Goal: Task Accomplishment & Management: Use online tool/utility

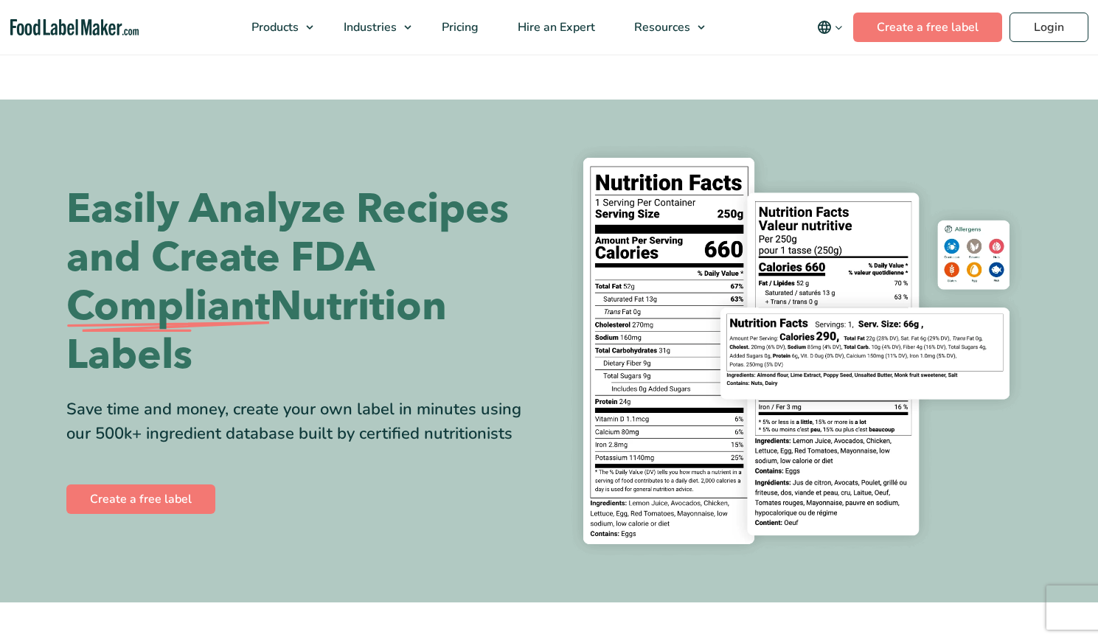
scroll to position [64, 0]
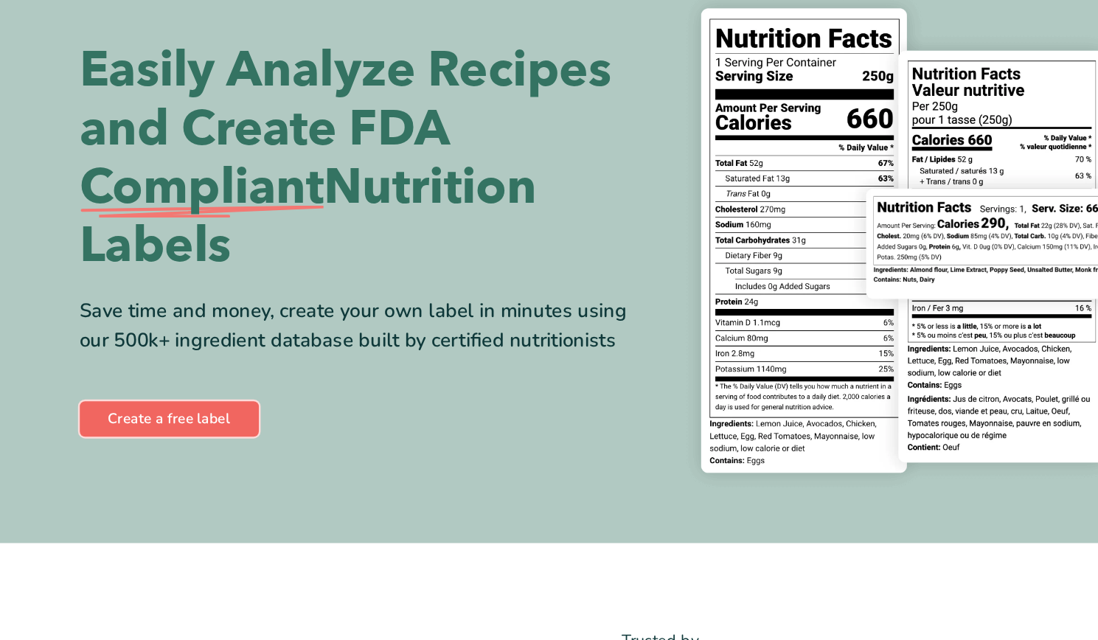
click at [114, 434] on link "Create a free label" at bounding box center [140, 434] width 149 height 29
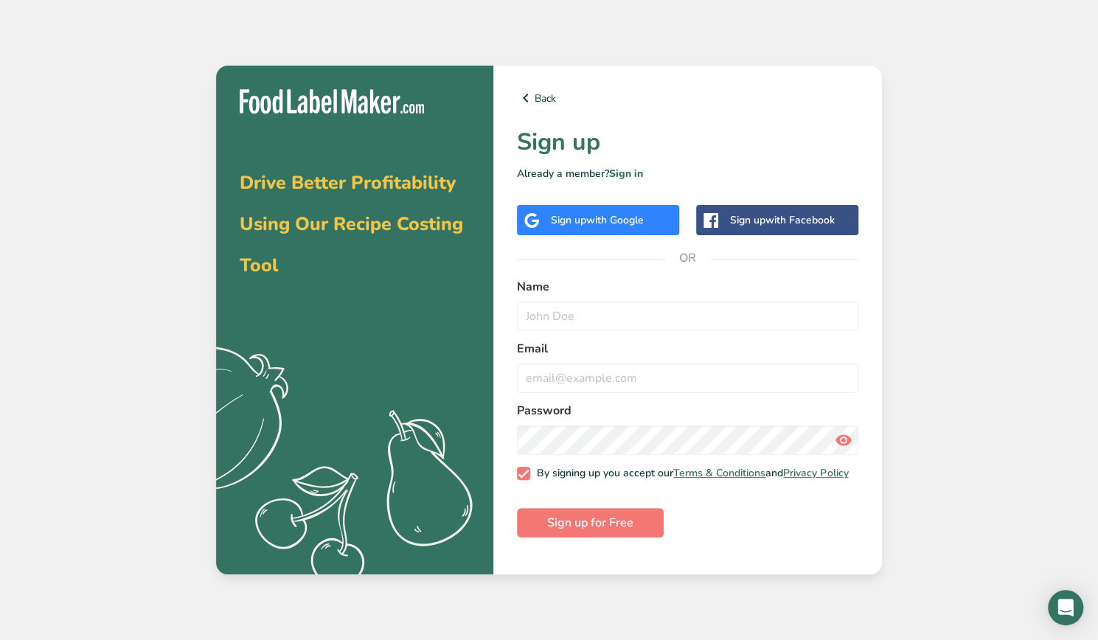
click at [553, 301] on div "Name" at bounding box center [687, 304] width 341 height 53
click at [553, 320] on input "text" at bounding box center [687, 316] width 341 height 29
type input "[PERSON_NAME]"
click at [544, 372] on input "email" at bounding box center [687, 378] width 341 height 29
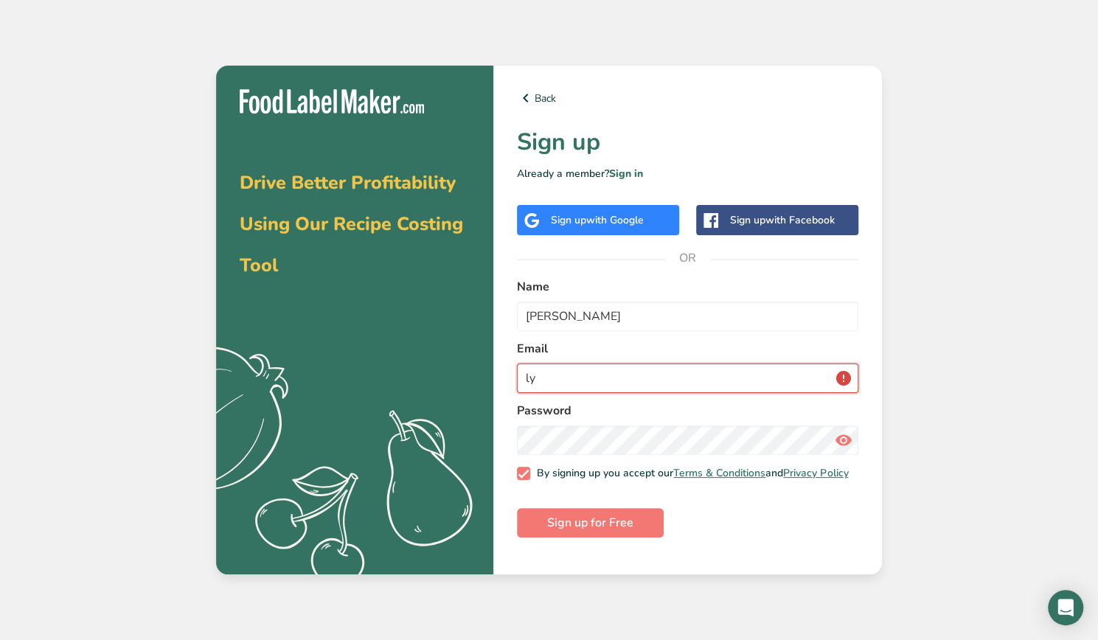
type input "l"
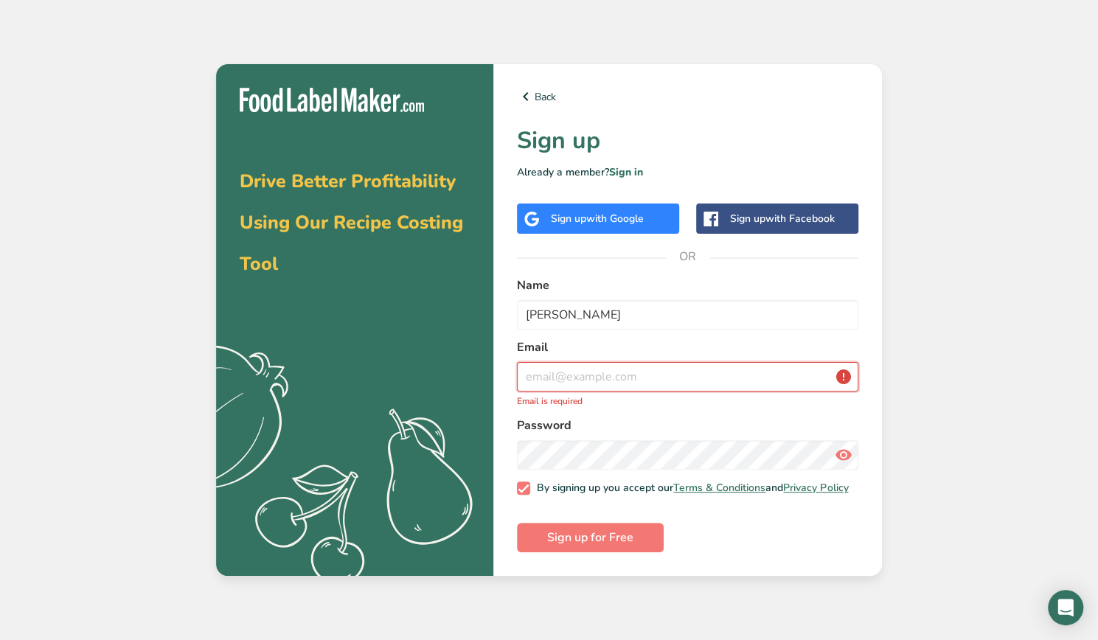
click at [632, 362] on input "email" at bounding box center [687, 376] width 341 height 29
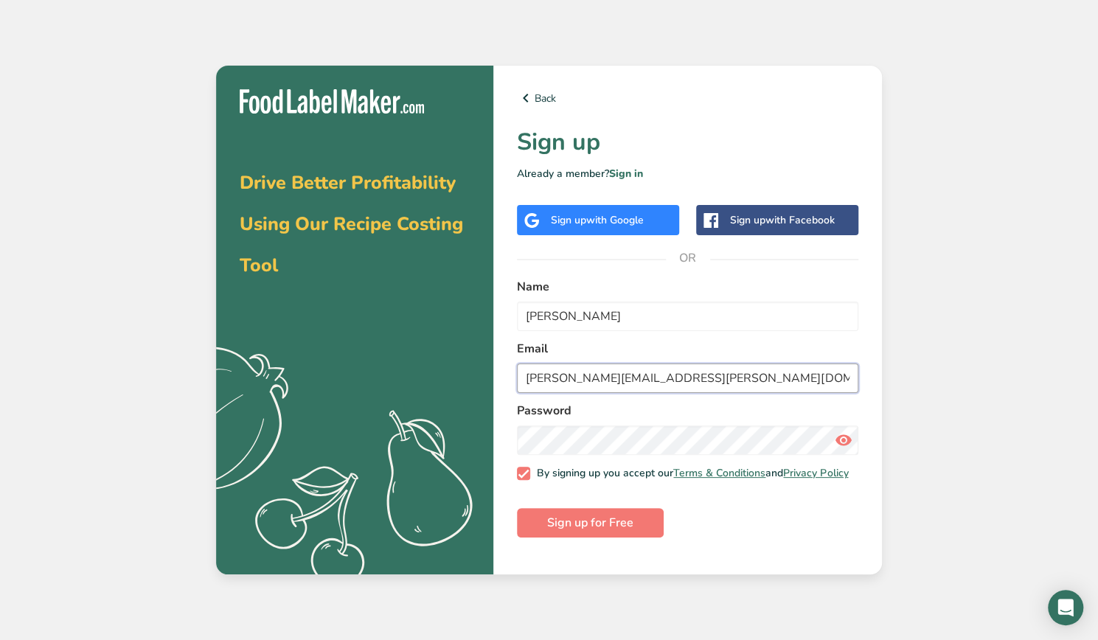
type input "[PERSON_NAME][EMAIL_ADDRESS][PERSON_NAME][DOMAIN_NAME]"
click at [594, 532] on span "Sign up for Free" at bounding box center [590, 523] width 86 height 18
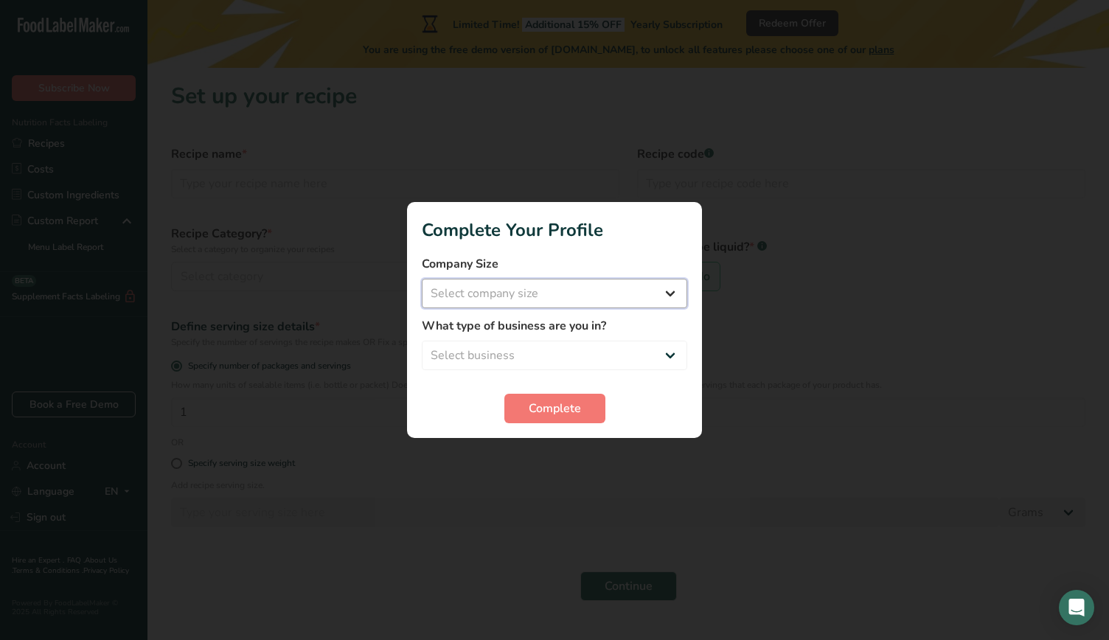
click at [541, 282] on select "Select company size Fewer than 10 Employees 10 to 50 Employees 51 to 500 Employ…" at bounding box center [554, 293] width 265 height 29
click at [467, 349] on select "Select business Packaged Food Manufacturer Restaurant & Cafe Bakery Meal Plans …" at bounding box center [554, 355] width 265 height 29
select select "6"
click at [422, 341] on select "Select business Packaged Food Manufacturer Restaurant & Cafe Bakery Meal Plans …" at bounding box center [554, 355] width 265 height 29
click at [532, 409] on span "Complete" at bounding box center [555, 409] width 52 height 18
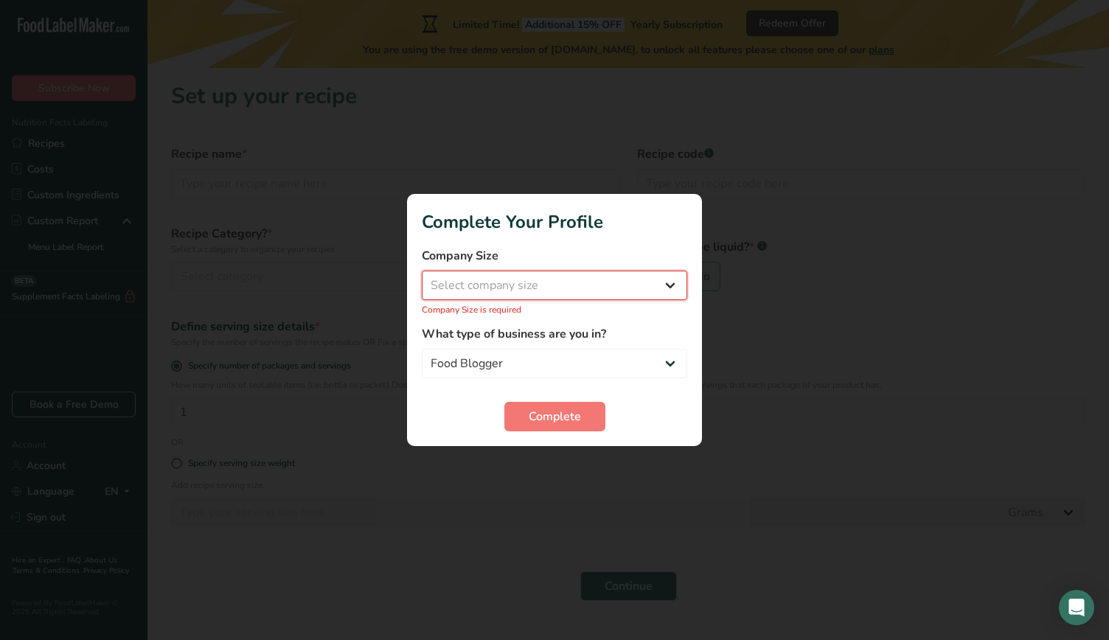
click at [512, 293] on select "Select company size Fewer than 10 Employees 10 to 50 Employees 51 to 500 Employ…" at bounding box center [554, 285] width 265 height 29
select select "1"
click at [422, 279] on select "Select company size Fewer than 10 Employees 10 to 50 Employees 51 to 500 Employ…" at bounding box center [554, 285] width 265 height 29
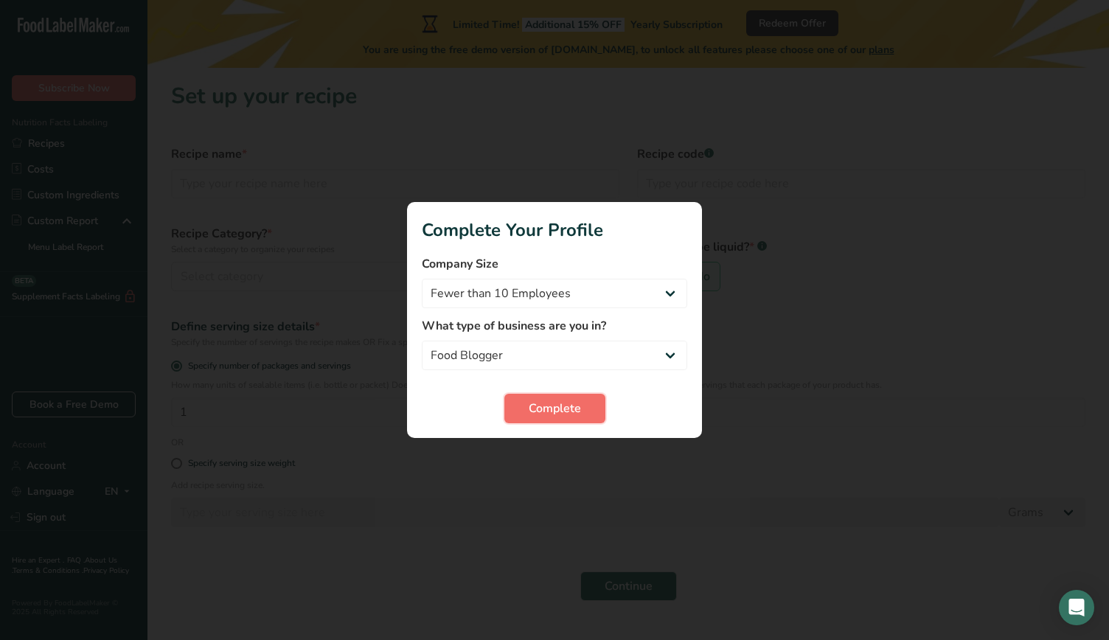
click at [529, 397] on button "Complete" at bounding box center [554, 408] width 101 height 29
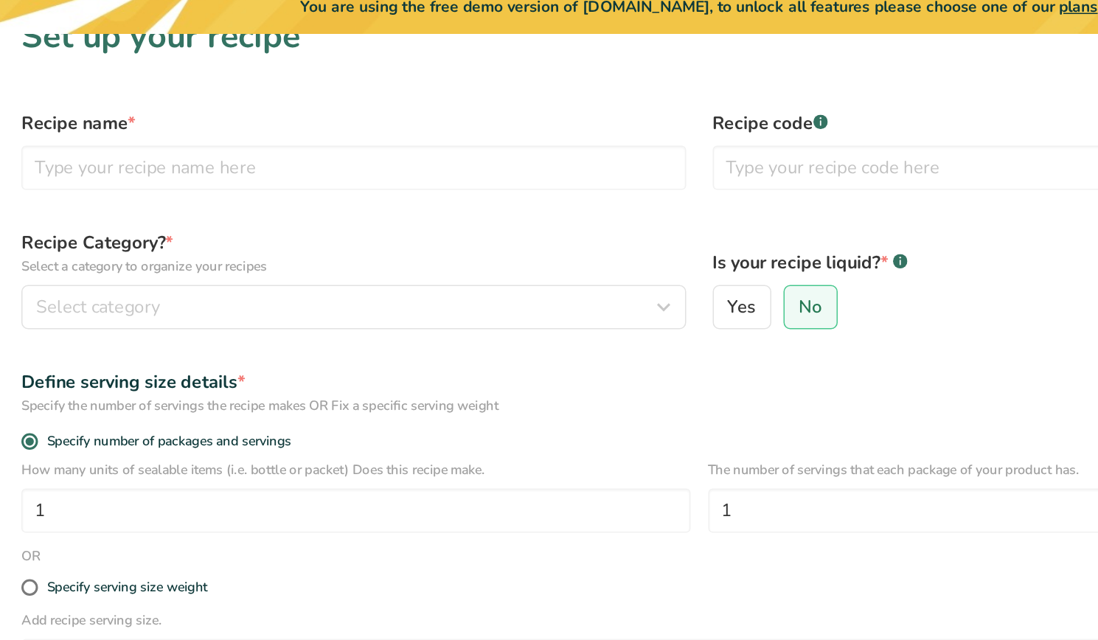
scroll to position [27, 0]
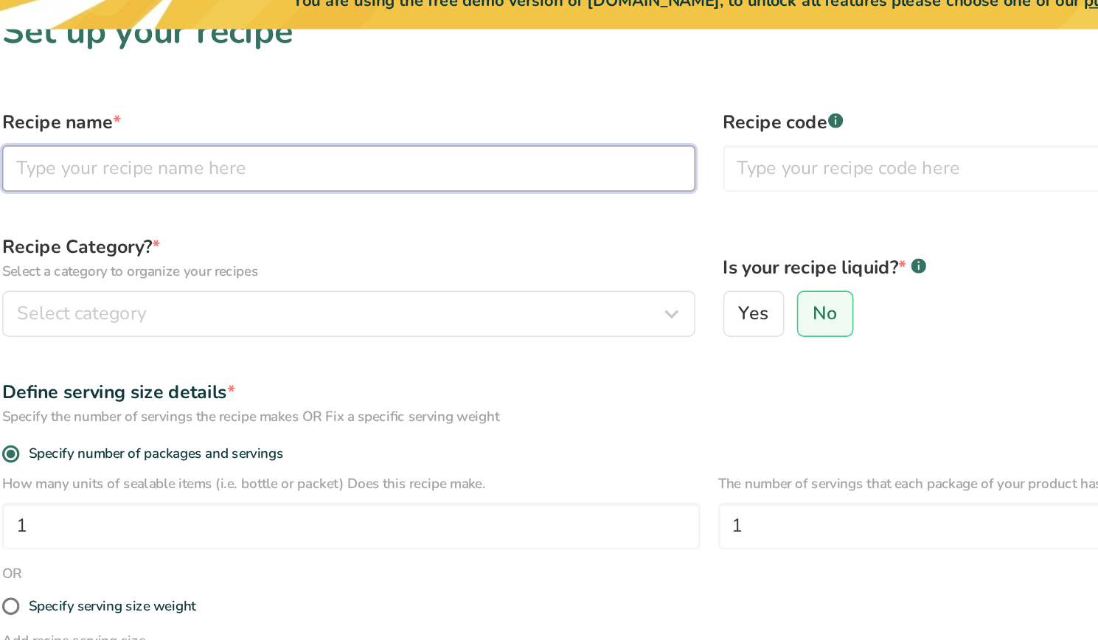
click at [365, 157] on input "text" at bounding box center [392, 156] width 443 height 29
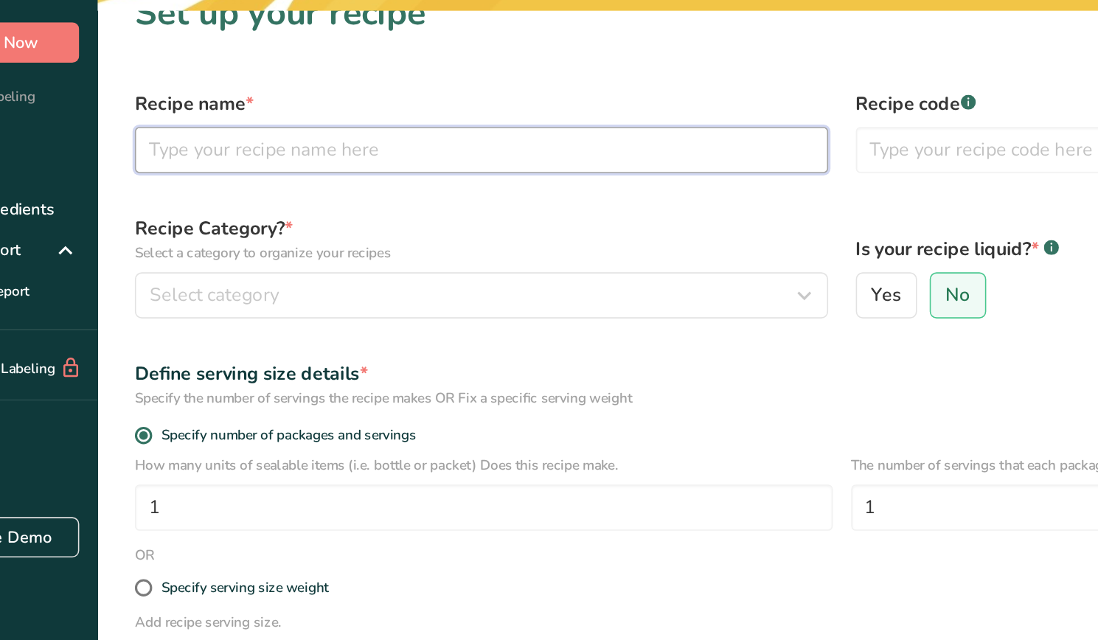
paste input "Yogurt + tahini veggie dip"
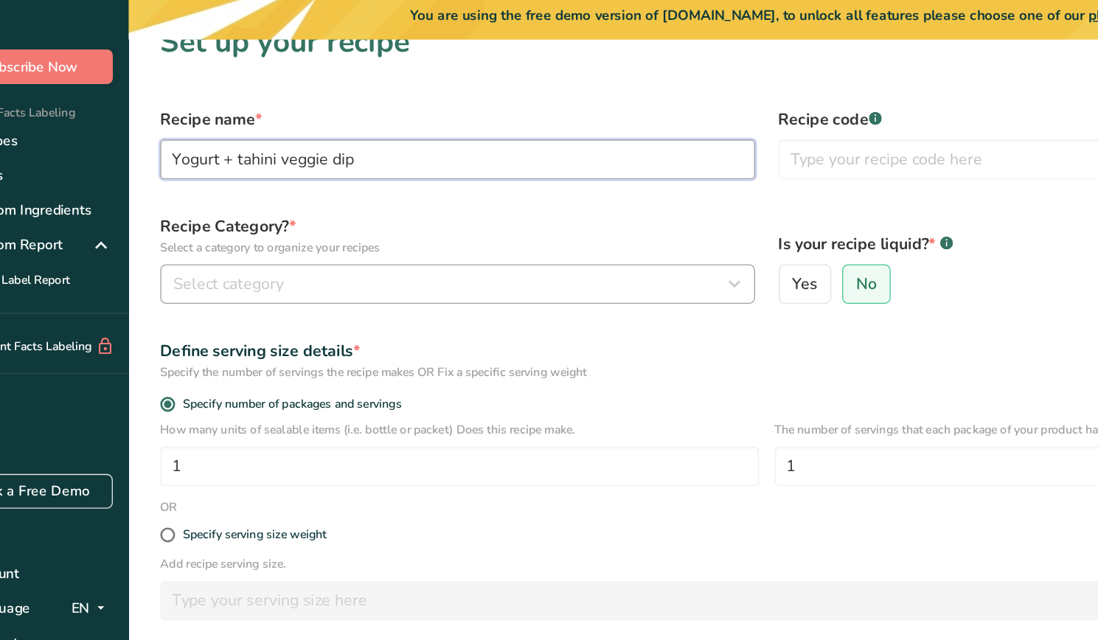
type input "Yogurt + tahini veggie dip"
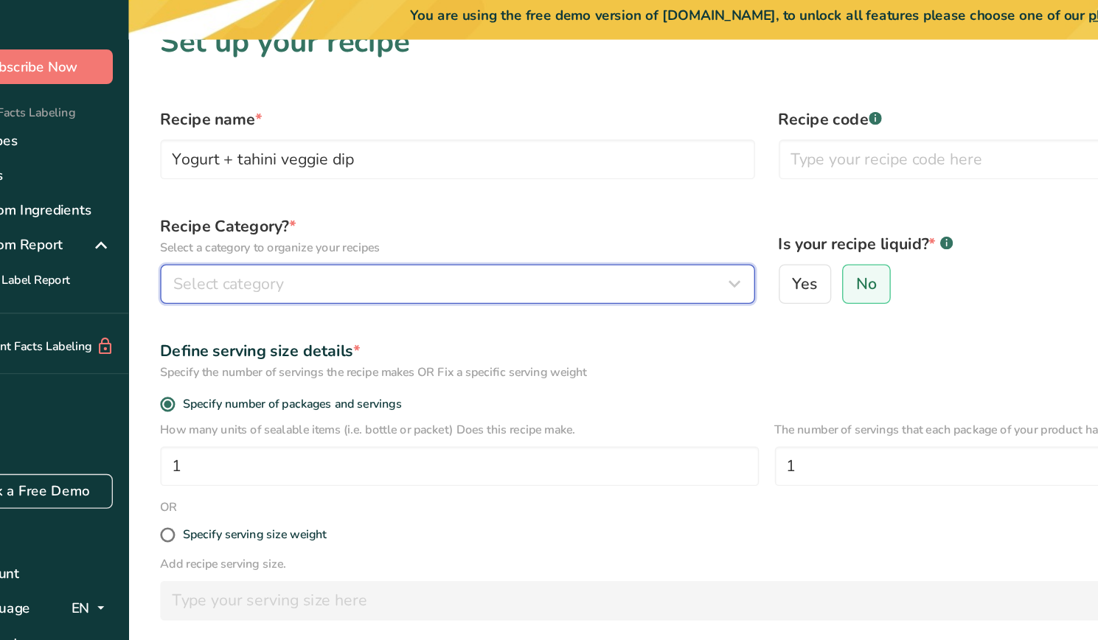
click at [289, 251] on div "Select category" at bounding box center [388, 250] width 415 height 18
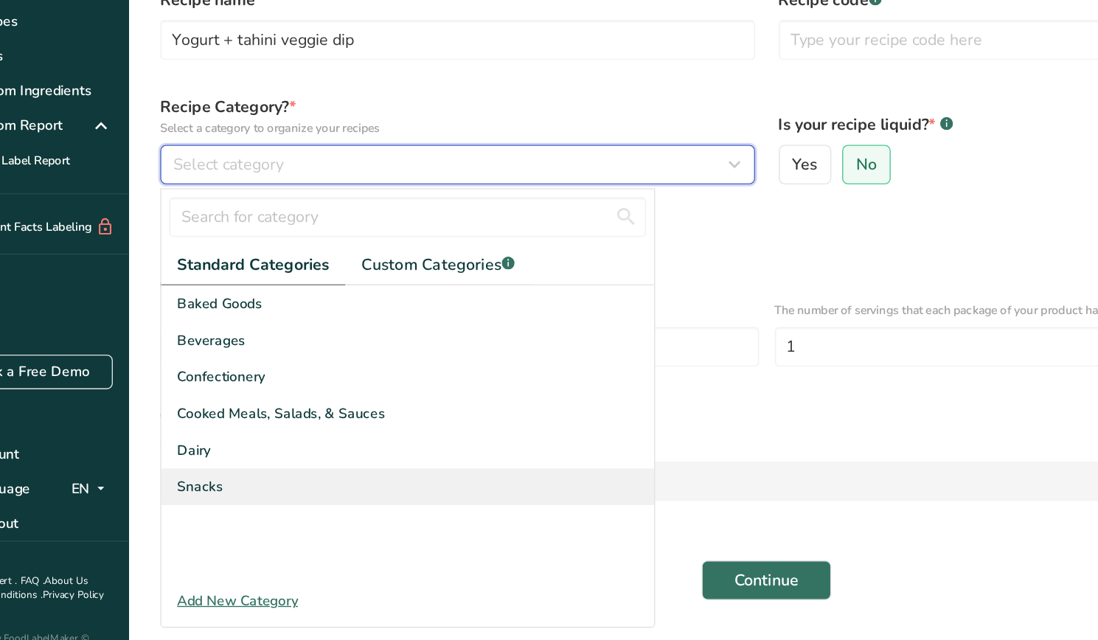
scroll to position [32, 0]
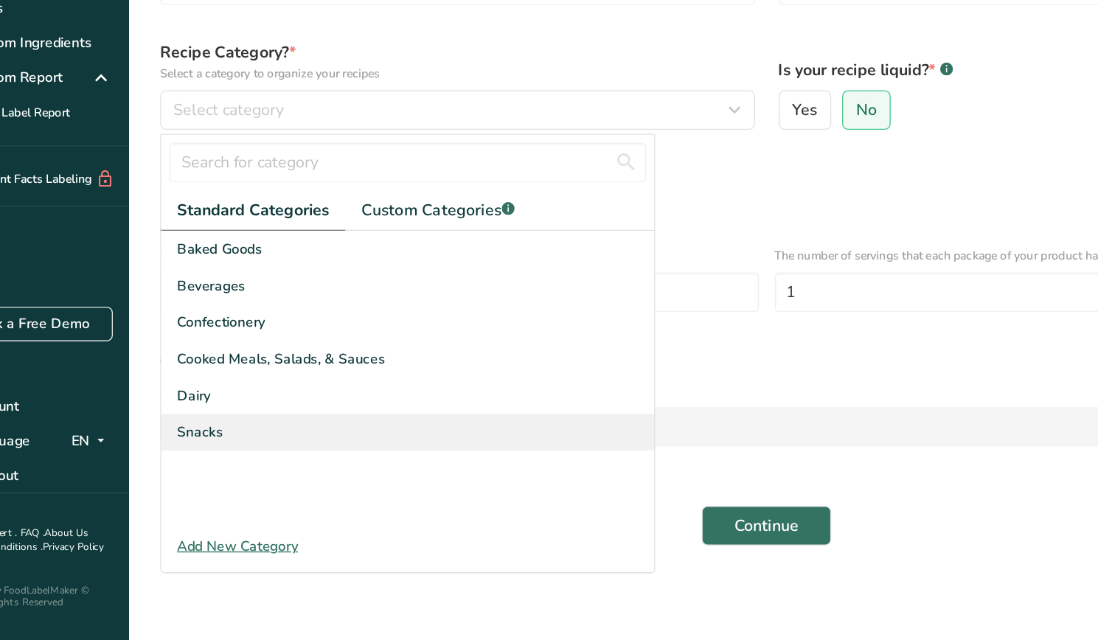
click at [207, 487] on span "Snacks" at bounding box center [201, 484] width 34 height 15
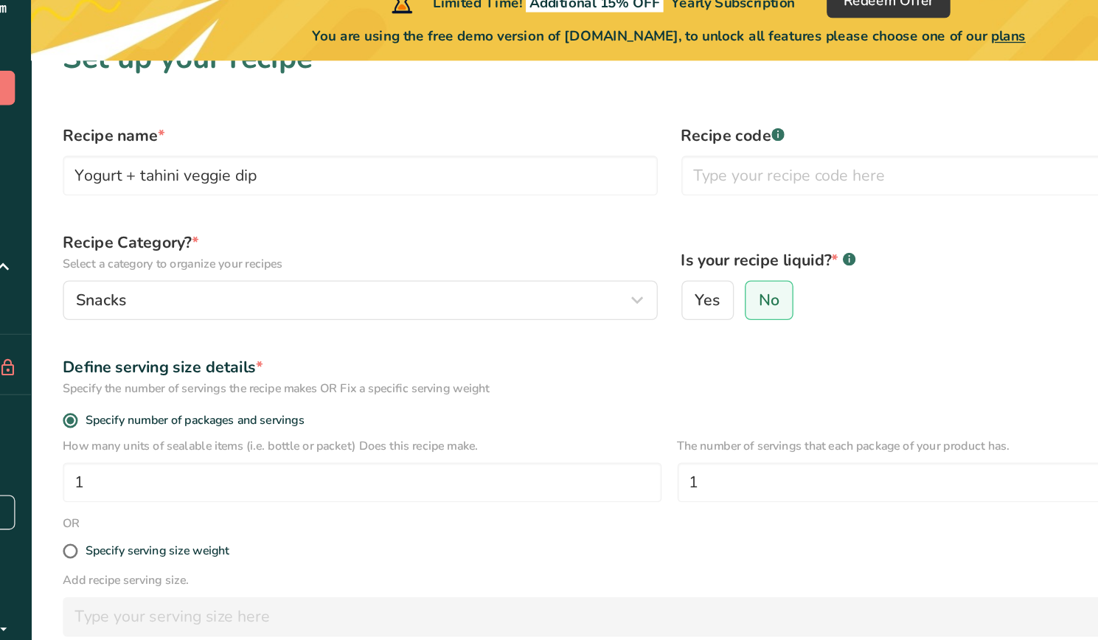
scroll to position [30, 0]
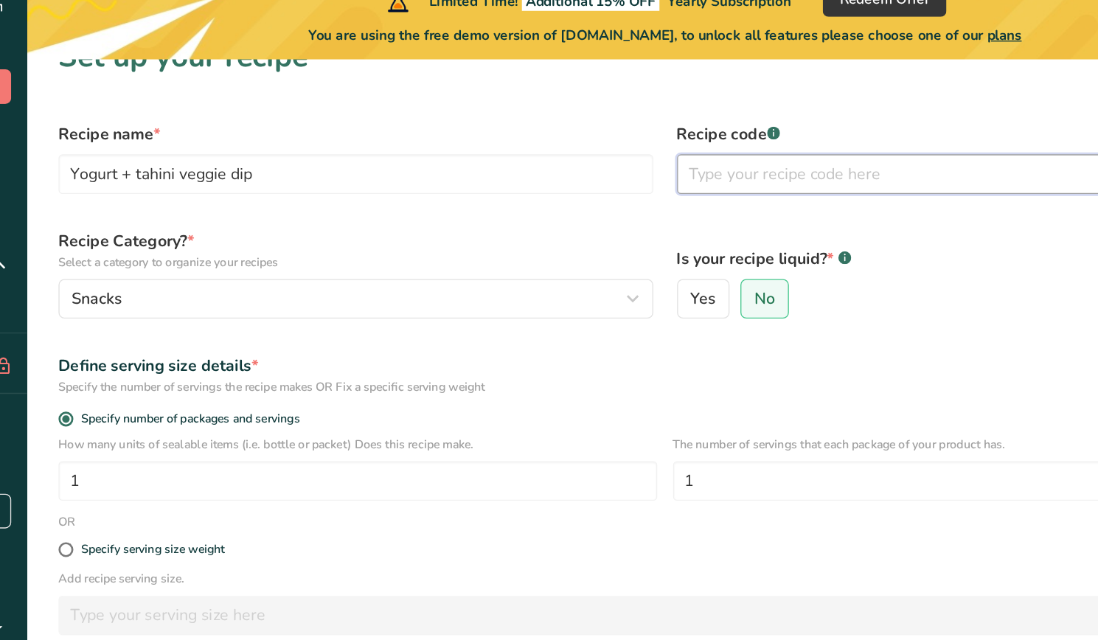
click at [652, 157] on input "text" at bounding box center [853, 153] width 443 height 29
click at [619, 205] on div "Recipe Category? * Select a category to organize your recipes Snacks Standard C…" at bounding box center [392, 228] width 461 height 84
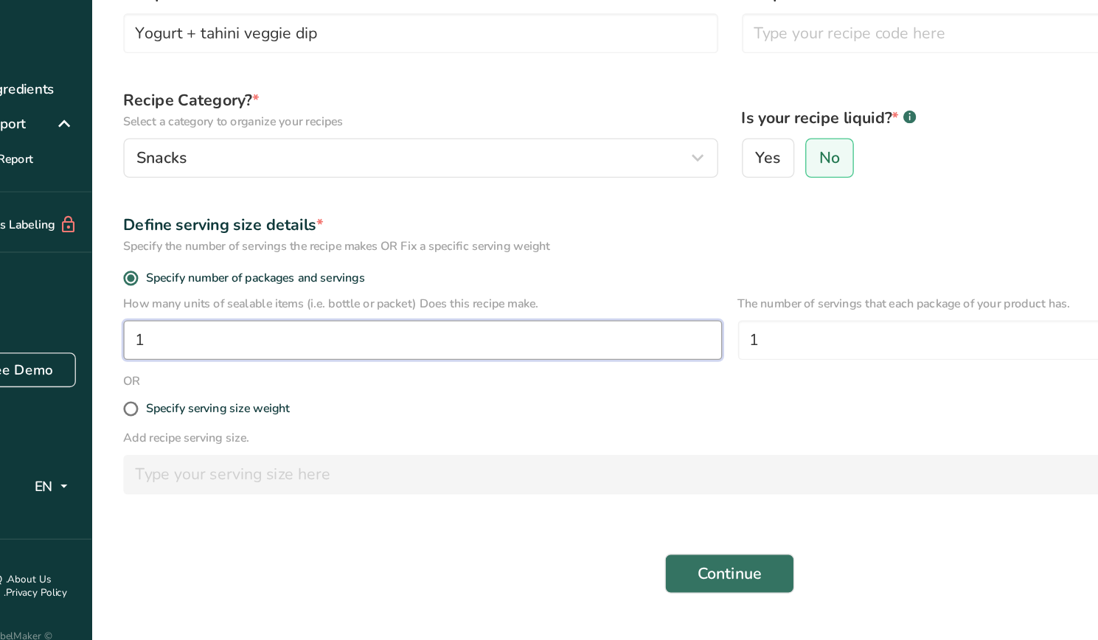
click at [202, 388] on input "1" at bounding box center [394, 381] width 446 height 29
click at [325, 383] on input "number" at bounding box center [394, 381] width 446 height 29
type input "4"
click at [350, 419] on div "Specify serving size weight" at bounding box center [622, 433] width 921 height 29
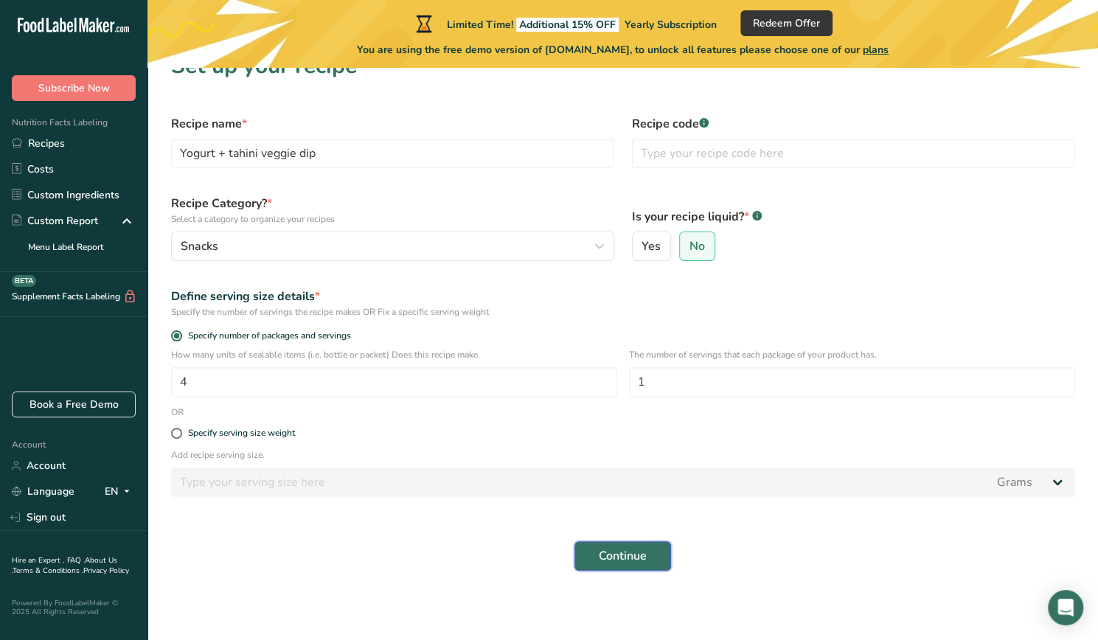
click at [642, 561] on span "Continue" at bounding box center [623, 556] width 48 height 18
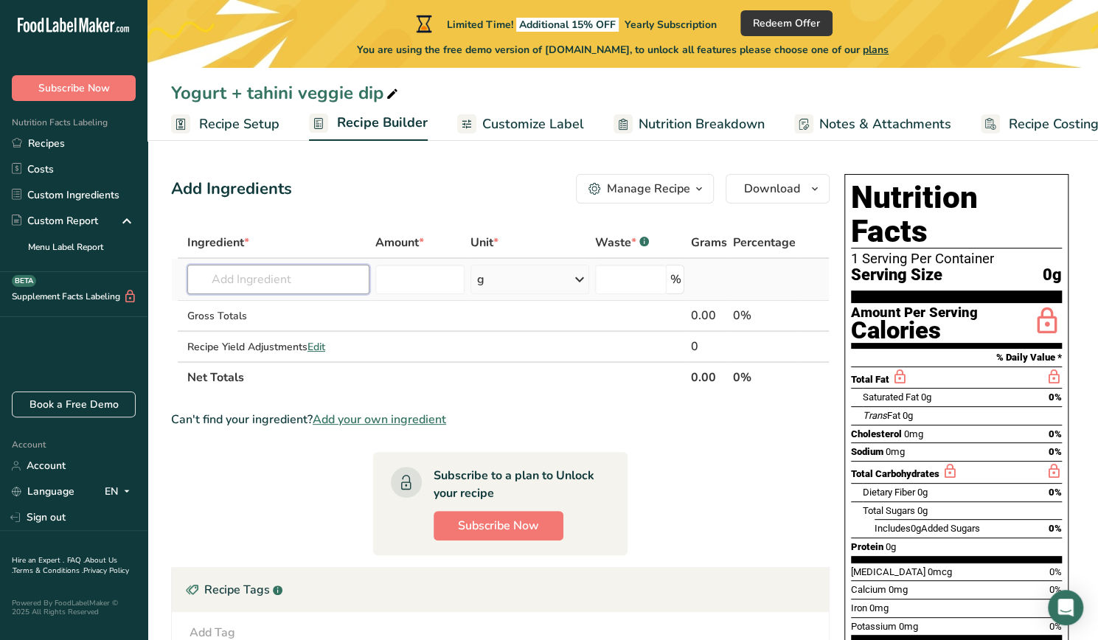
click at [237, 280] on input "text" at bounding box center [278, 279] width 182 height 29
click at [264, 125] on span "Recipe Setup" at bounding box center [239, 124] width 80 height 20
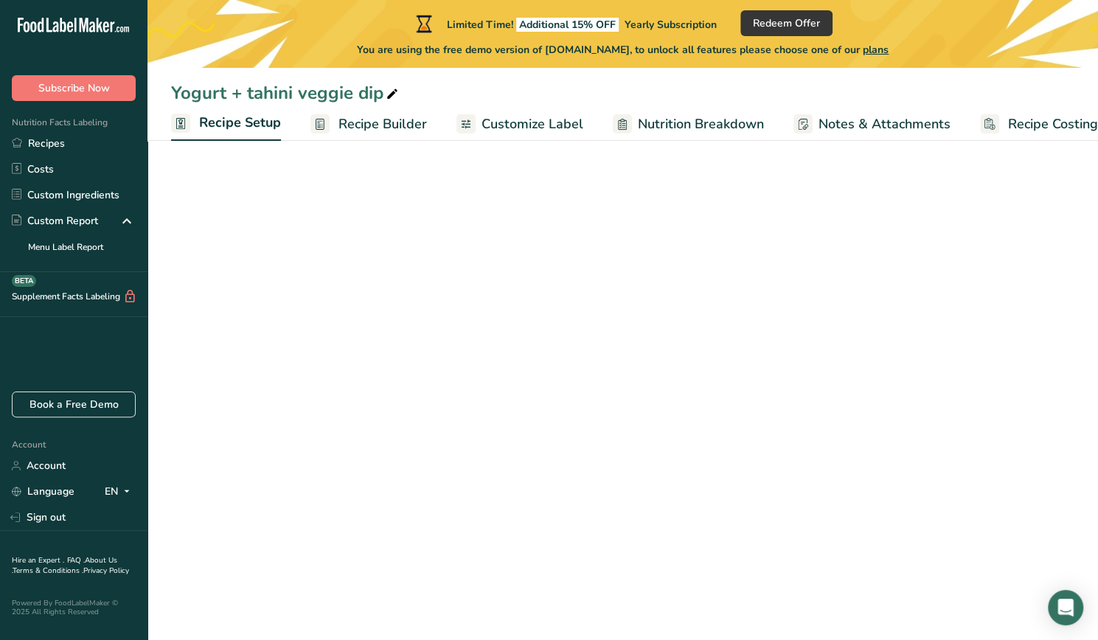
scroll to position [0, 5]
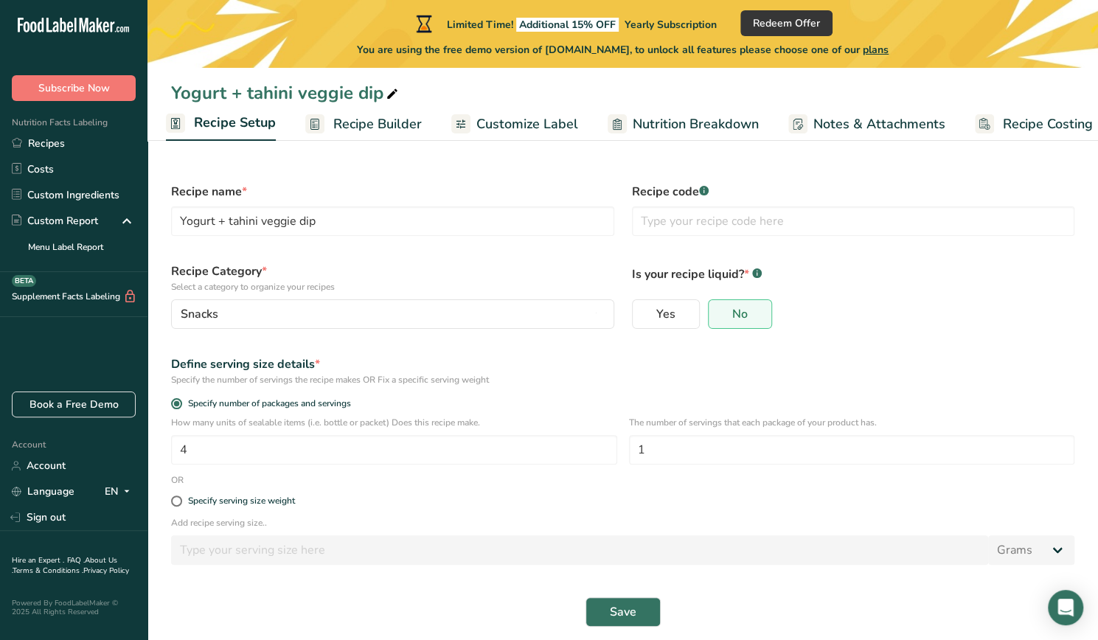
click at [373, 120] on span "Recipe Builder" at bounding box center [377, 124] width 88 height 20
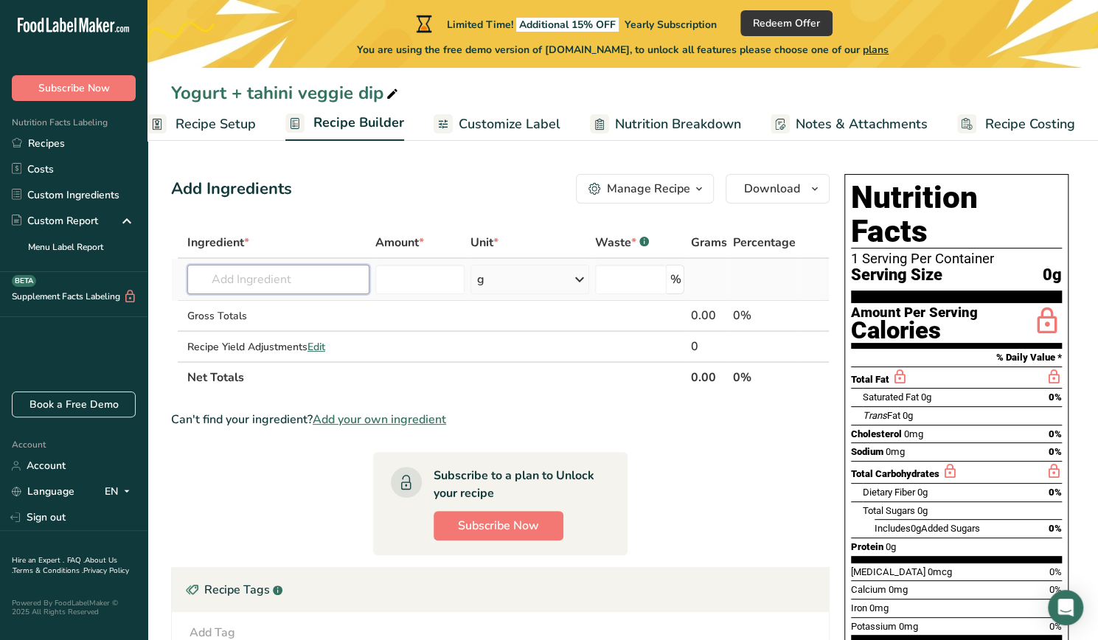
click at [276, 285] on input "text" at bounding box center [278, 279] width 182 height 29
click at [625, 132] on span "Nutrition Breakdown" at bounding box center [678, 124] width 126 height 20
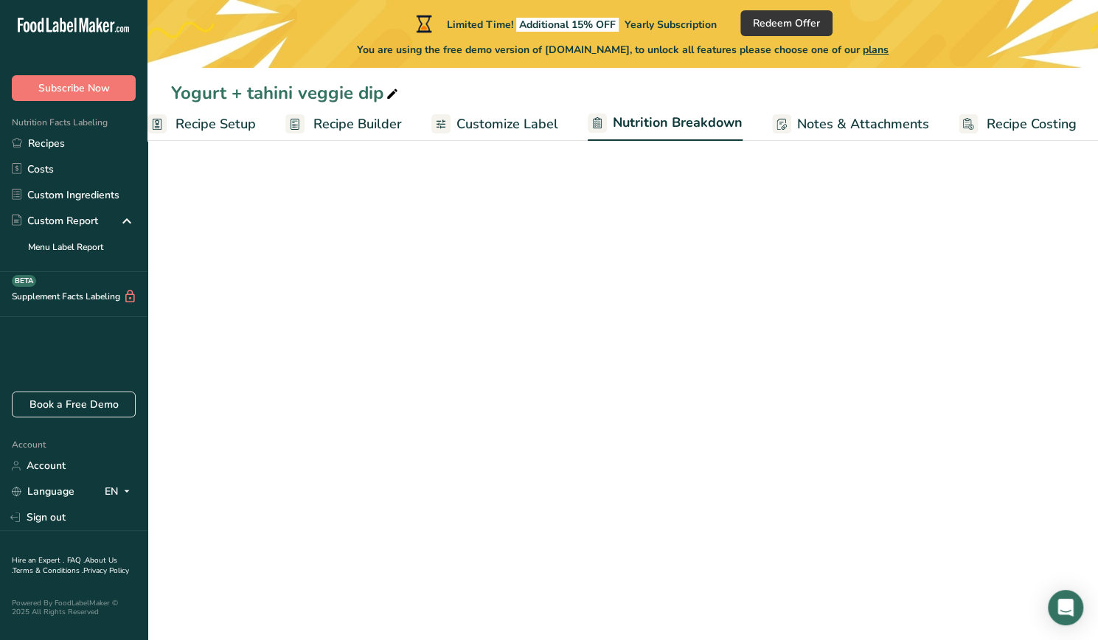
scroll to position [0, 25]
select select "Calories"
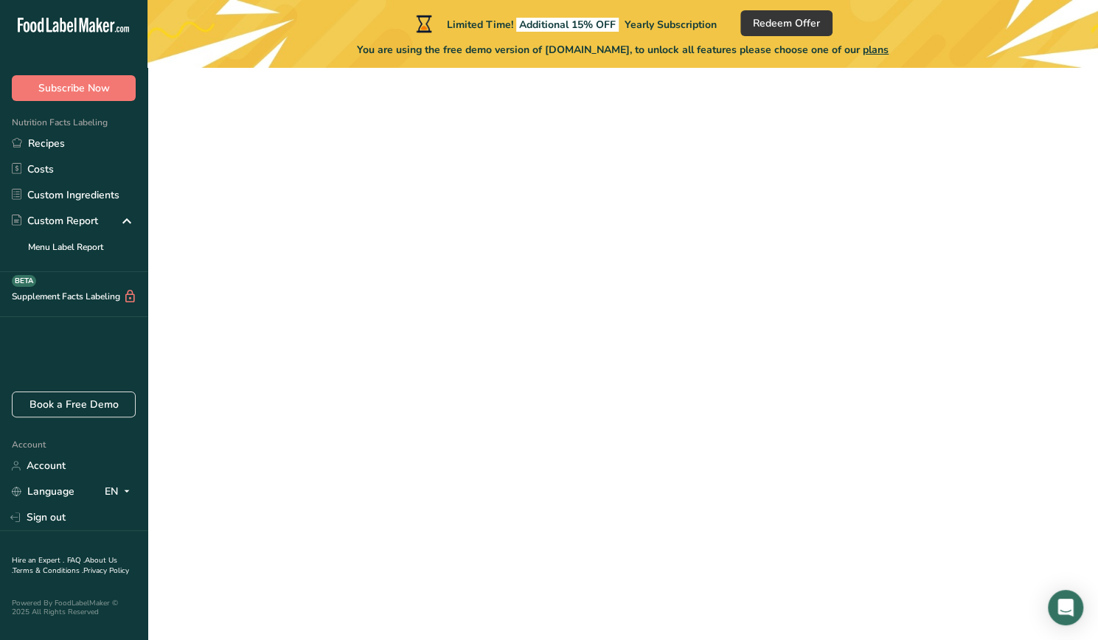
scroll to position [30, 0]
